Goal: Task Accomplishment & Management: Manage account settings

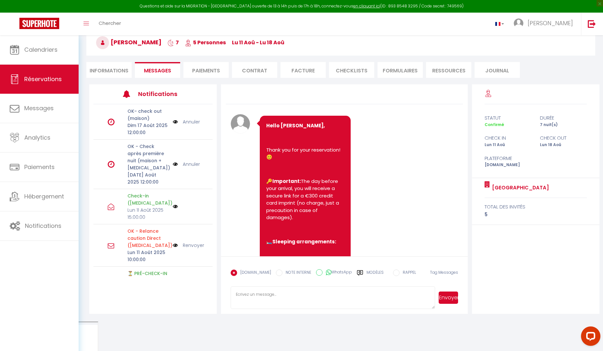
scroll to position [2555, 0]
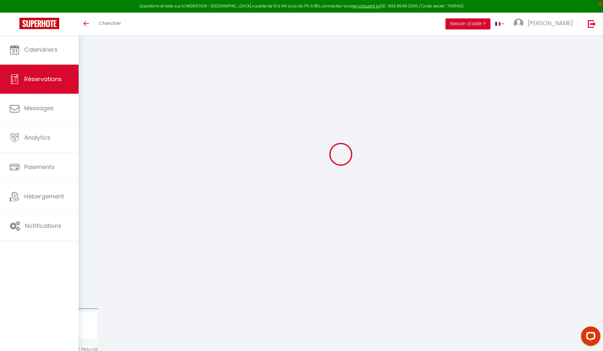
select select
checkbox input "false"
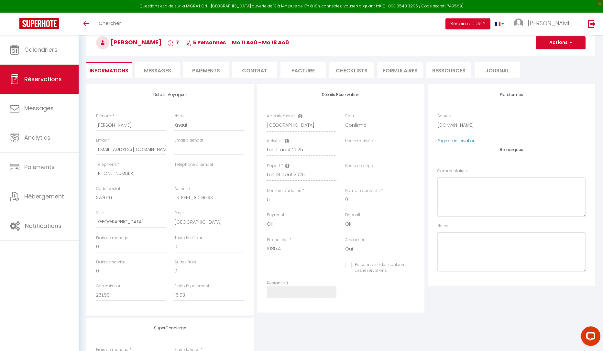
select select
checkbox input "false"
type textarea "** THIS RESERVATION HAS BEEN PRE-PAID ** BOOKING NOTE : Payment charge is EUR 1…"
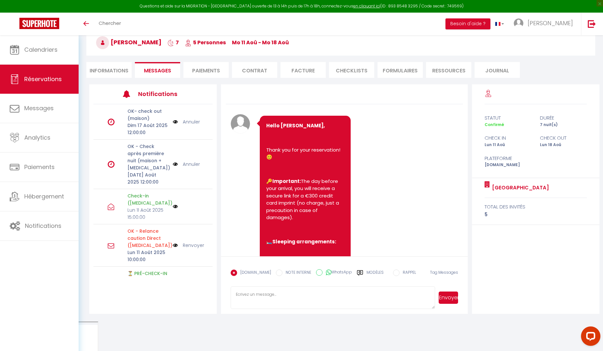
scroll to position [2555, 0]
